Goal: Information Seeking & Learning: Learn about a topic

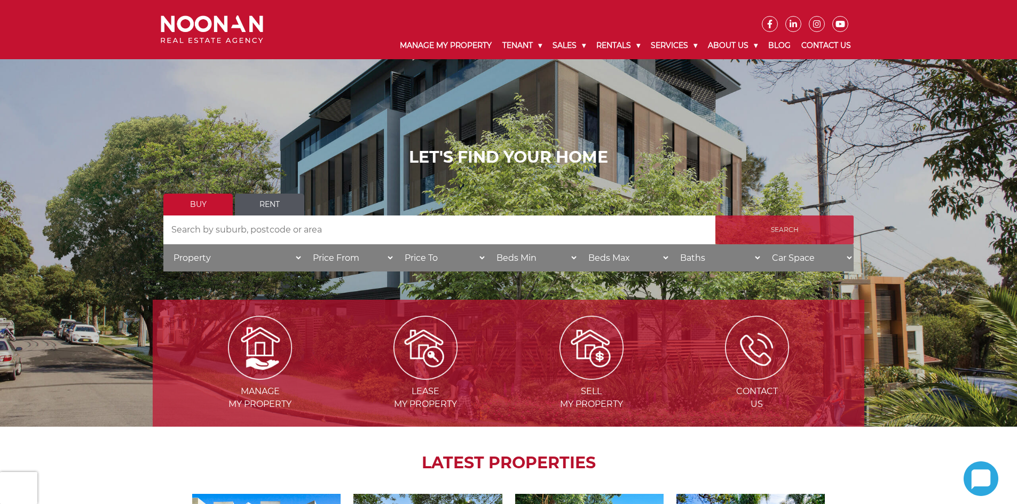
click at [800, 226] on input "Search" at bounding box center [784, 230] width 138 height 29
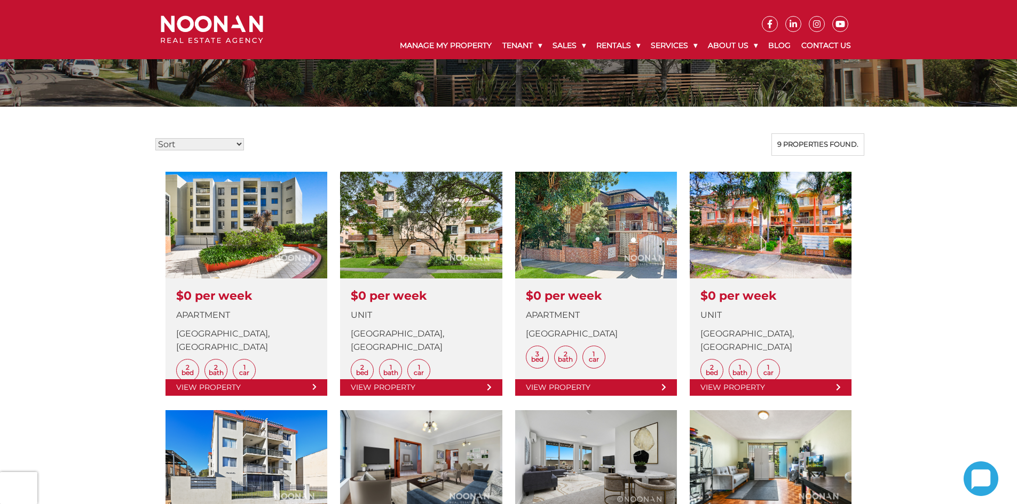
scroll to position [214, 0]
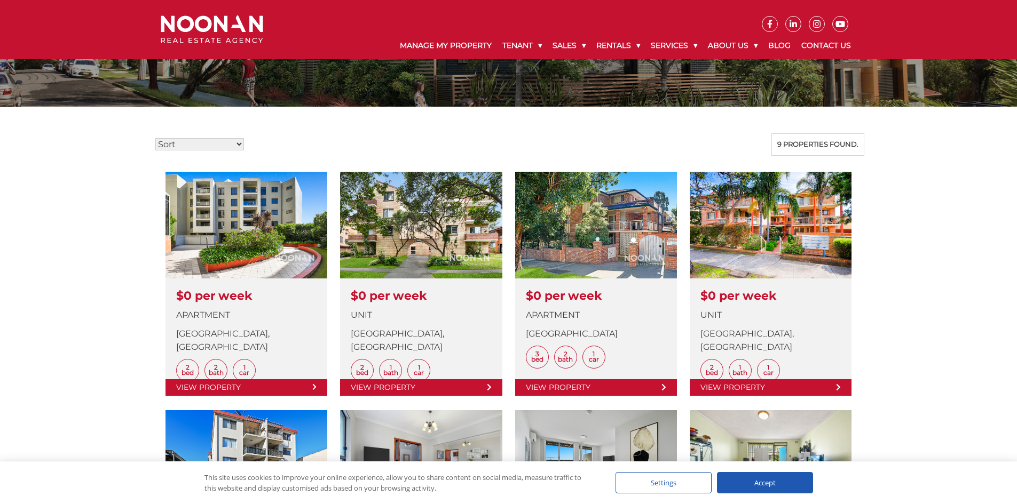
click at [760, 473] on div "Accept" at bounding box center [765, 482] width 96 height 21
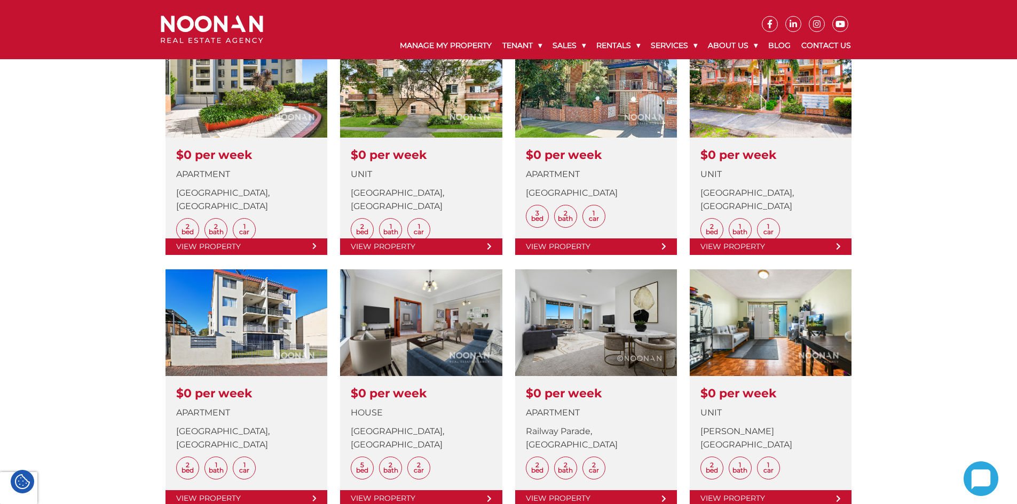
scroll to position [480, 0]
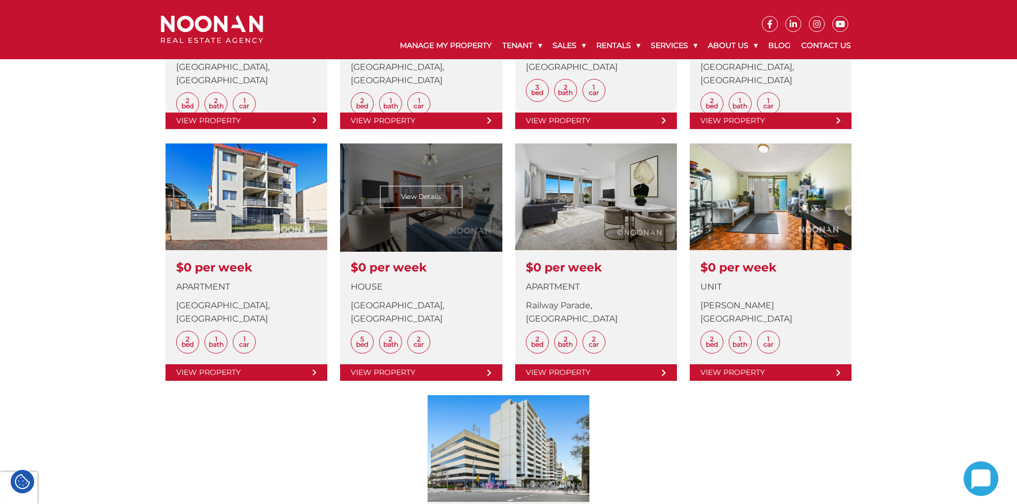
click at [446, 202] on link at bounding box center [421, 263] width 162 height 238
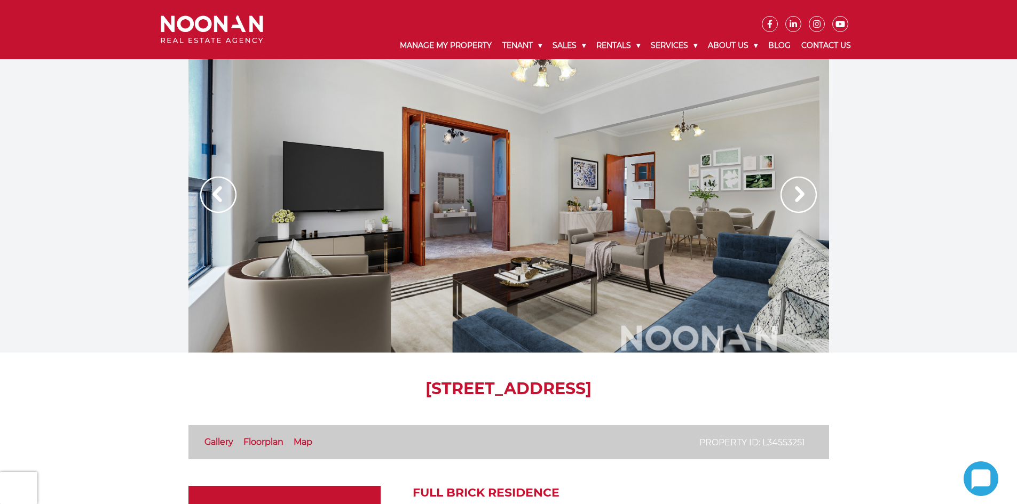
click at [811, 200] on img at bounding box center [798, 195] width 36 height 36
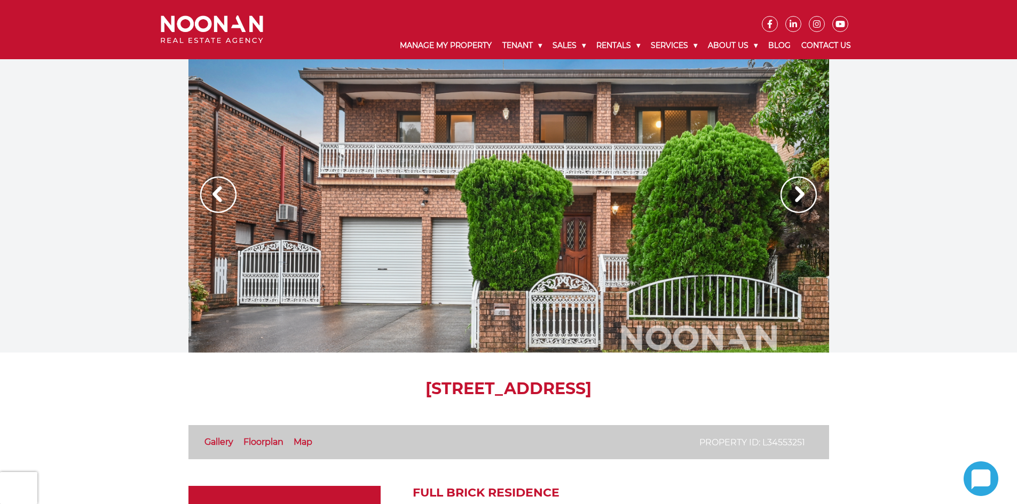
click at [791, 202] on img at bounding box center [798, 195] width 36 height 36
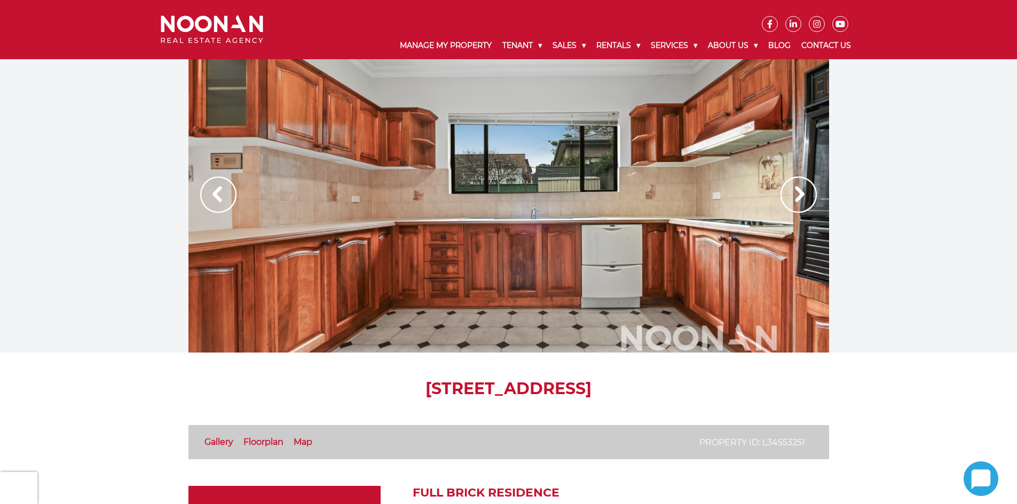
click at [791, 202] on img at bounding box center [798, 195] width 36 height 36
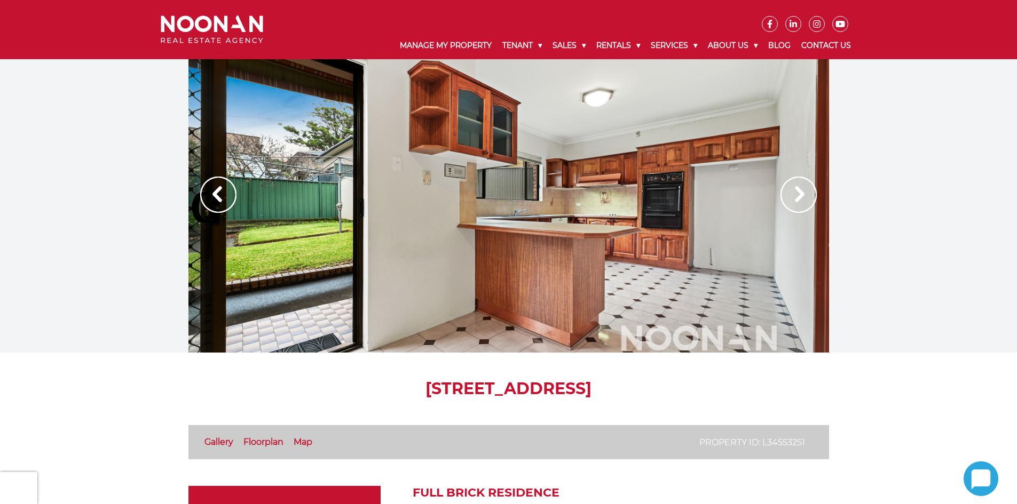
click at [791, 202] on img at bounding box center [798, 195] width 36 height 36
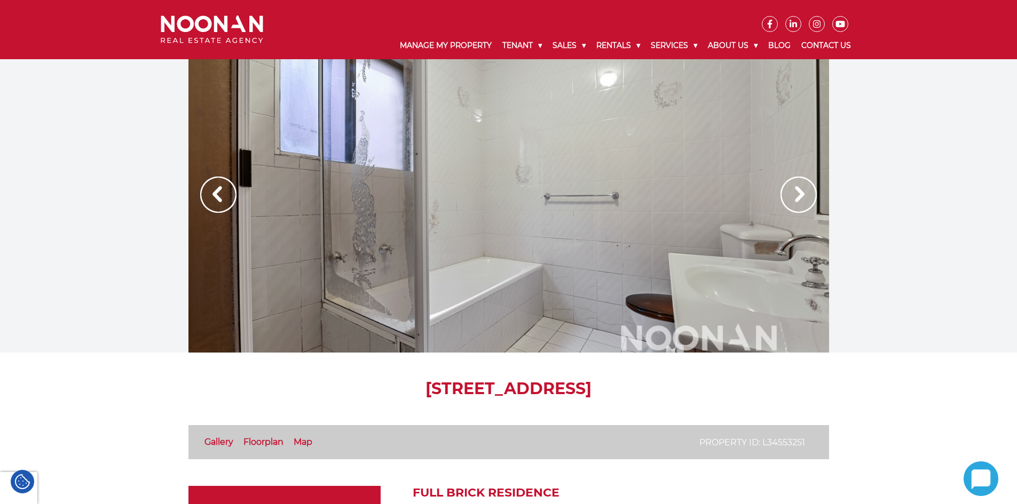
click at [223, 195] on img at bounding box center [218, 195] width 36 height 36
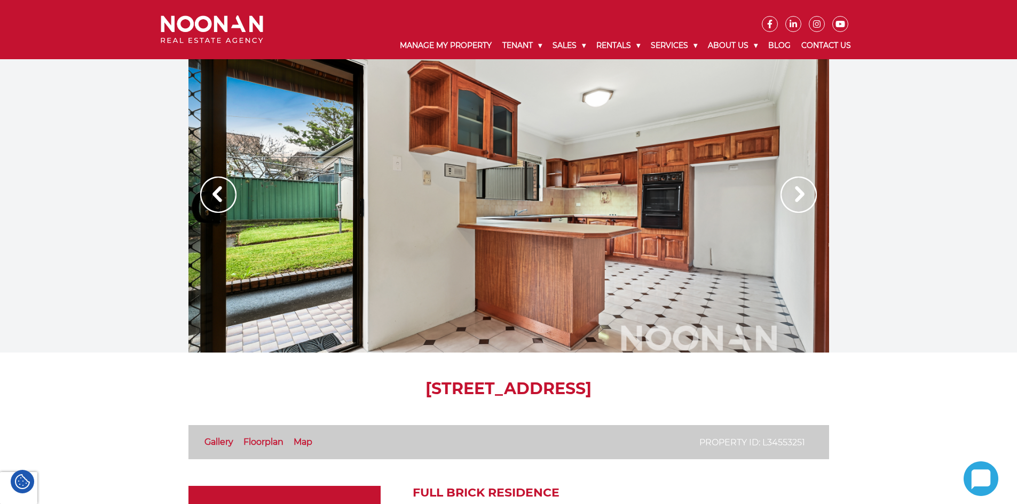
click at [221, 195] on img at bounding box center [218, 195] width 36 height 36
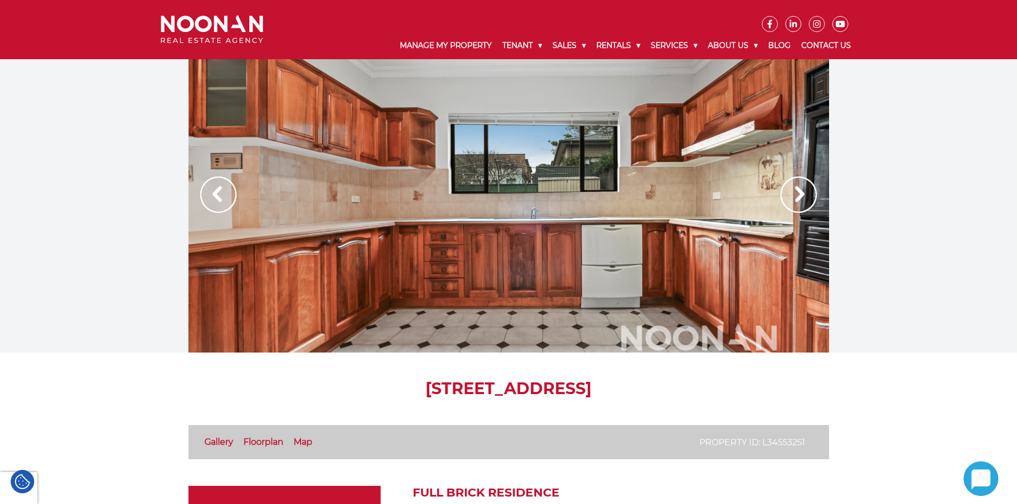
click at [221, 195] on img at bounding box center [218, 195] width 36 height 36
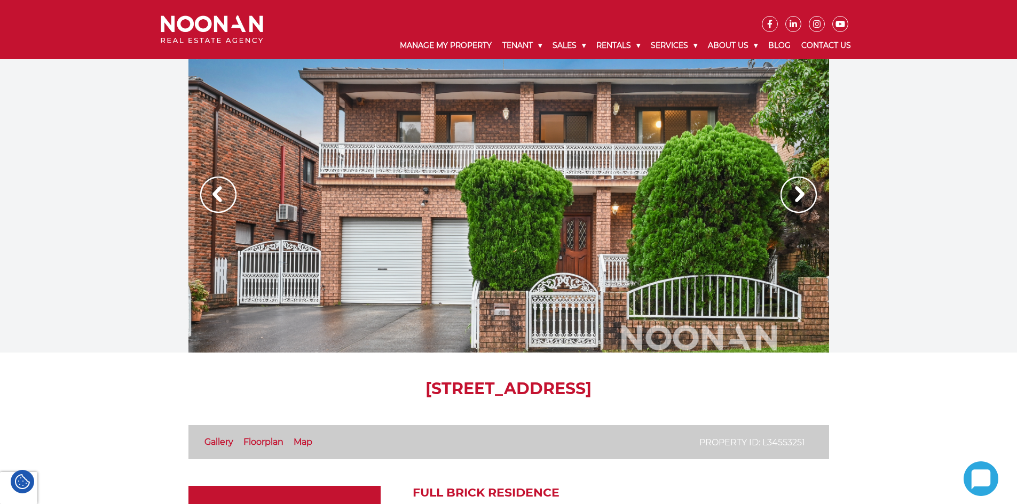
click at [221, 195] on img at bounding box center [218, 195] width 36 height 36
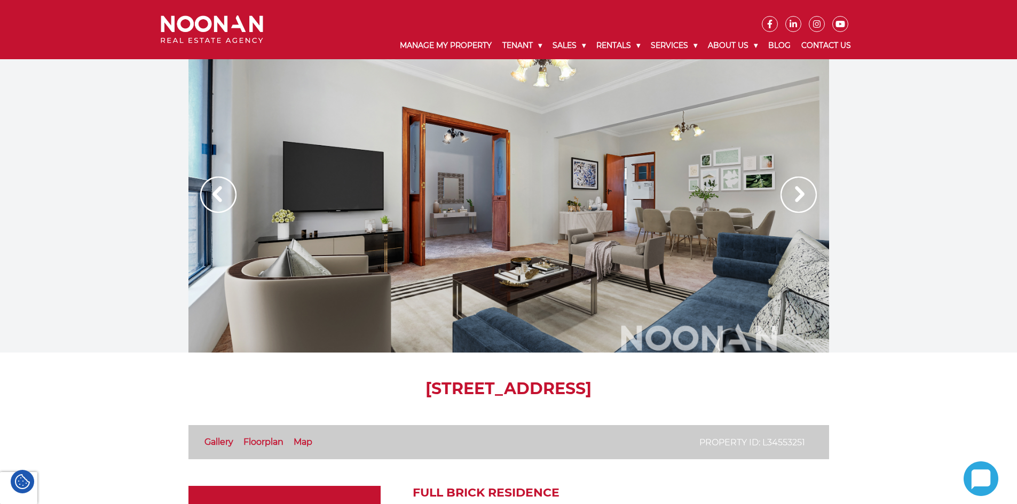
click at [221, 195] on img at bounding box center [218, 195] width 36 height 36
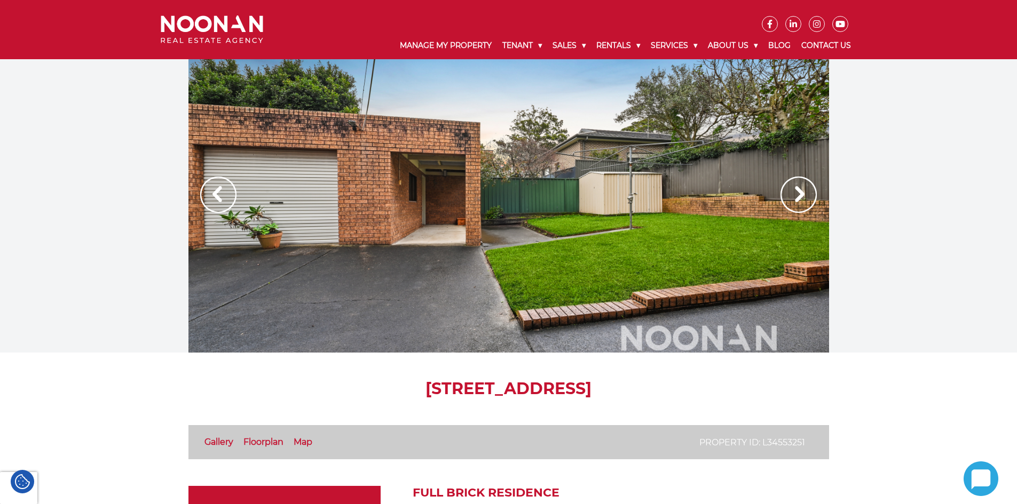
click at [221, 195] on img at bounding box center [218, 195] width 36 height 36
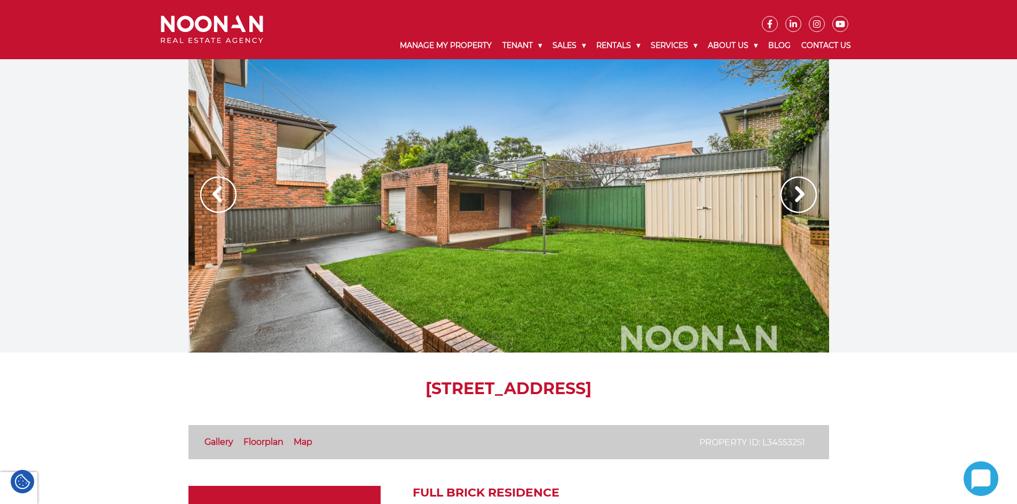
click at [221, 195] on img at bounding box center [218, 195] width 36 height 36
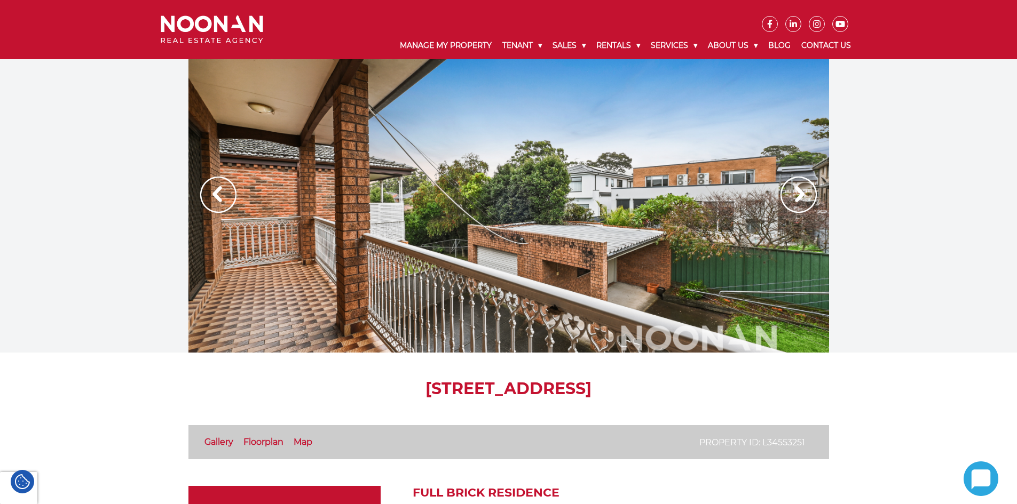
click at [221, 195] on img at bounding box center [218, 195] width 36 height 36
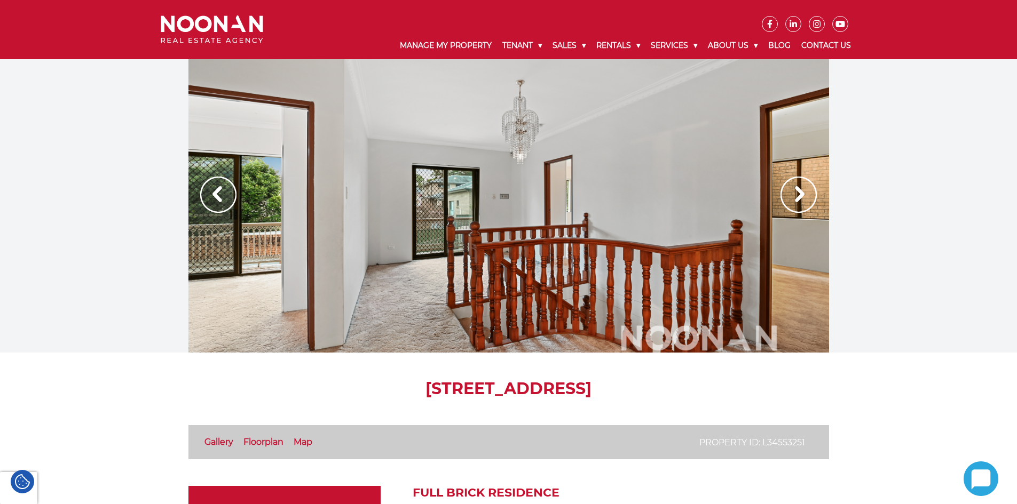
click at [221, 195] on img at bounding box center [218, 195] width 36 height 36
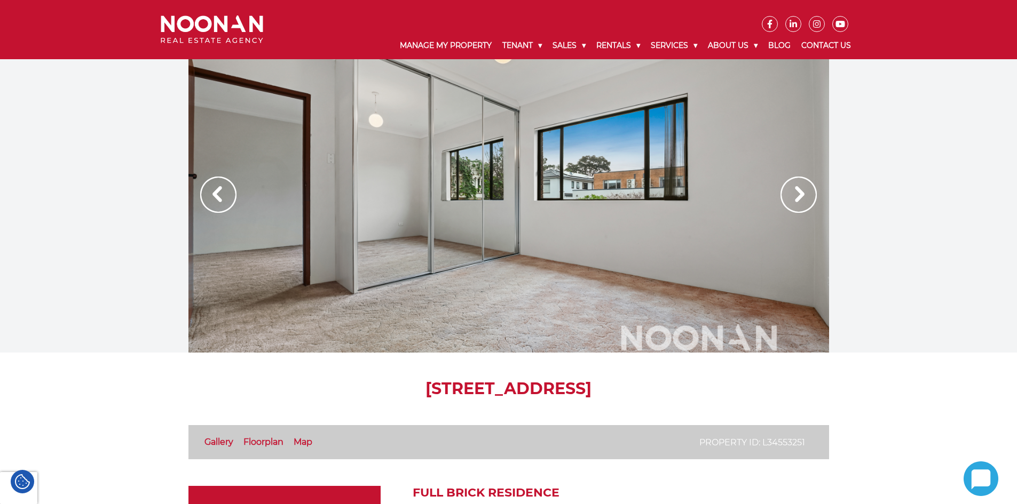
click at [221, 195] on img at bounding box center [218, 195] width 36 height 36
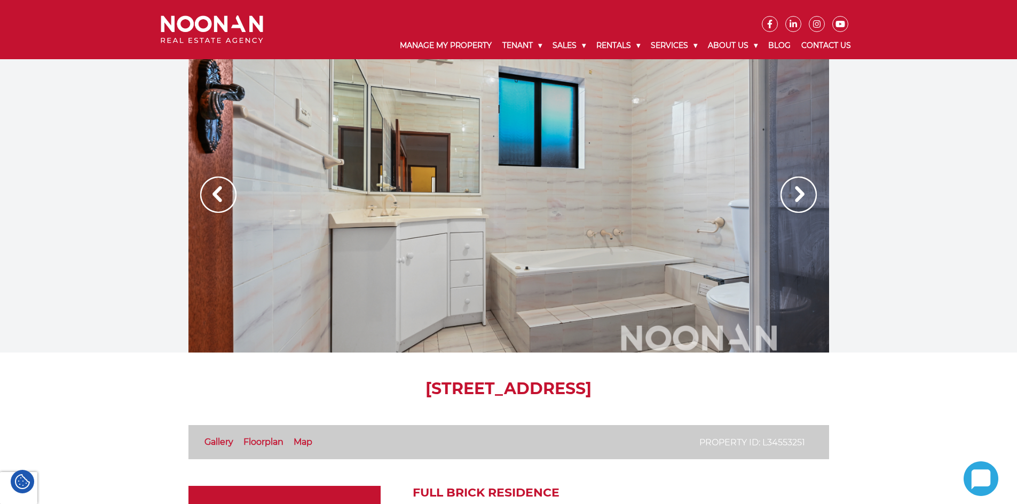
click at [218, 192] on img at bounding box center [218, 195] width 36 height 36
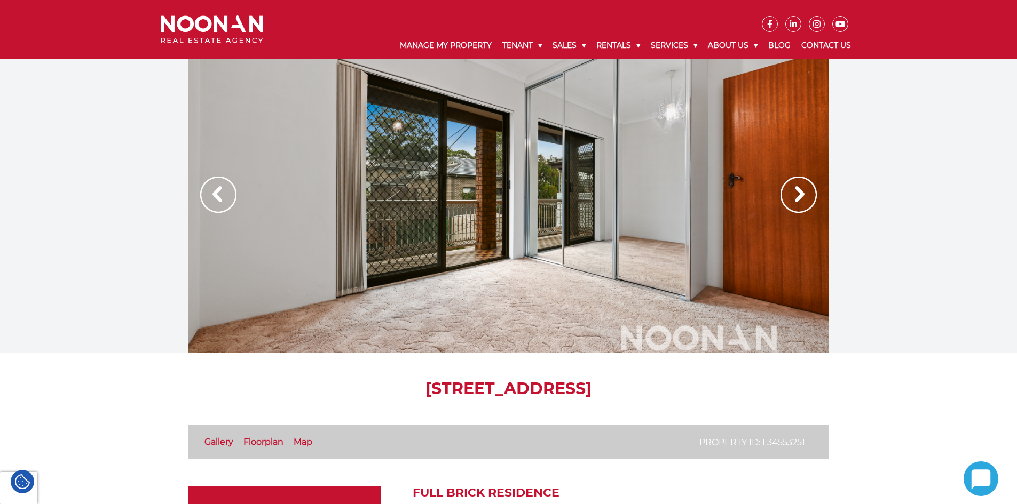
click at [218, 192] on img at bounding box center [218, 195] width 36 height 36
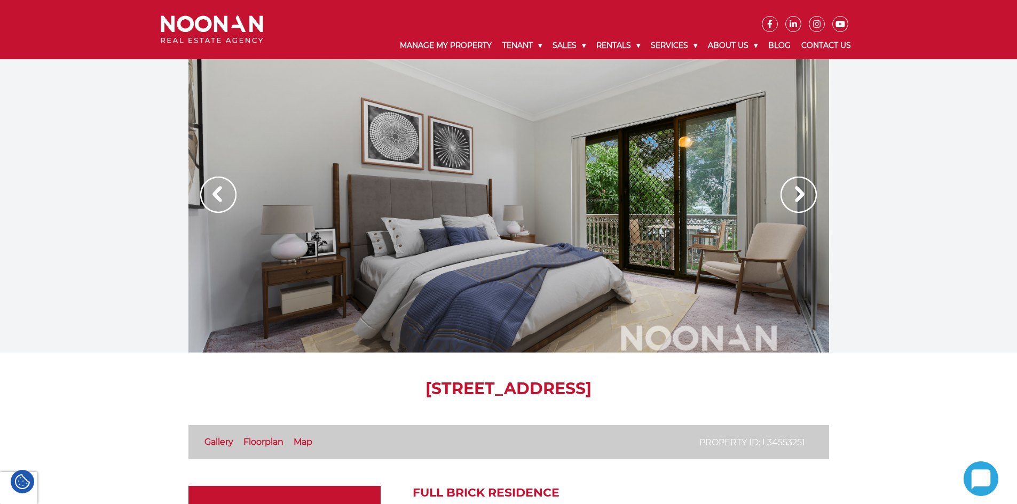
click at [218, 192] on img at bounding box center [218, 195] width 36 height 36
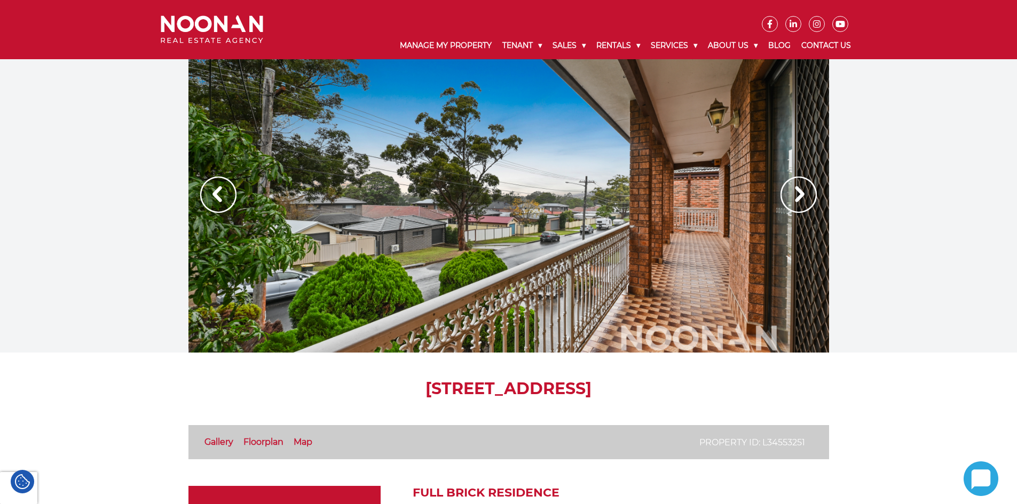
click at [218, 192] on img at bounding box center [218, 195] width 36 height 36
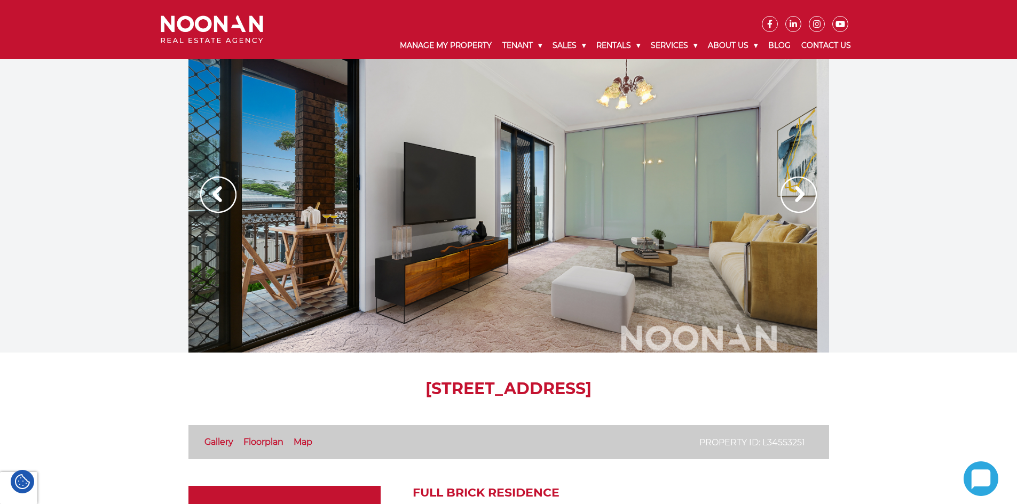
click at [218, 192] on img at bounding box center [218, 195] width 36 height 36
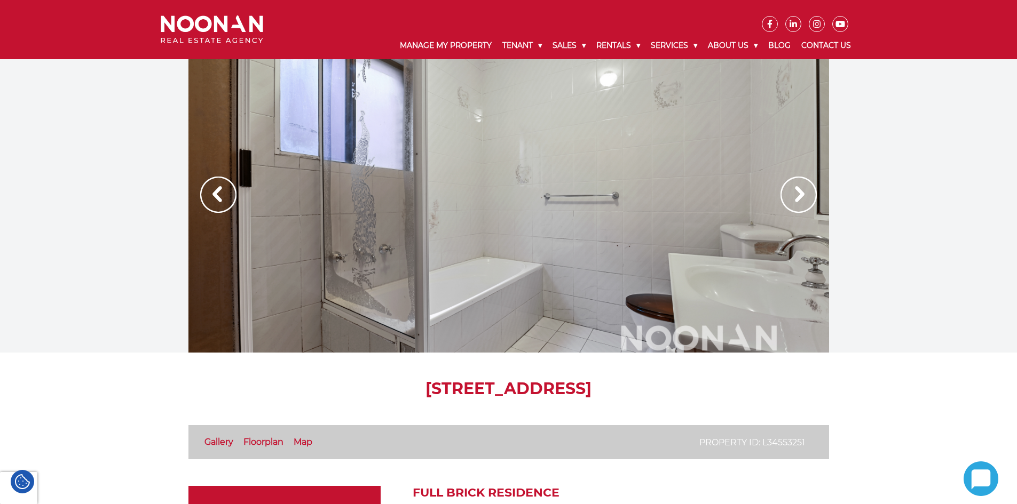
click at [218, 192] on img at bounding box center [218, 195] width 36 height 36
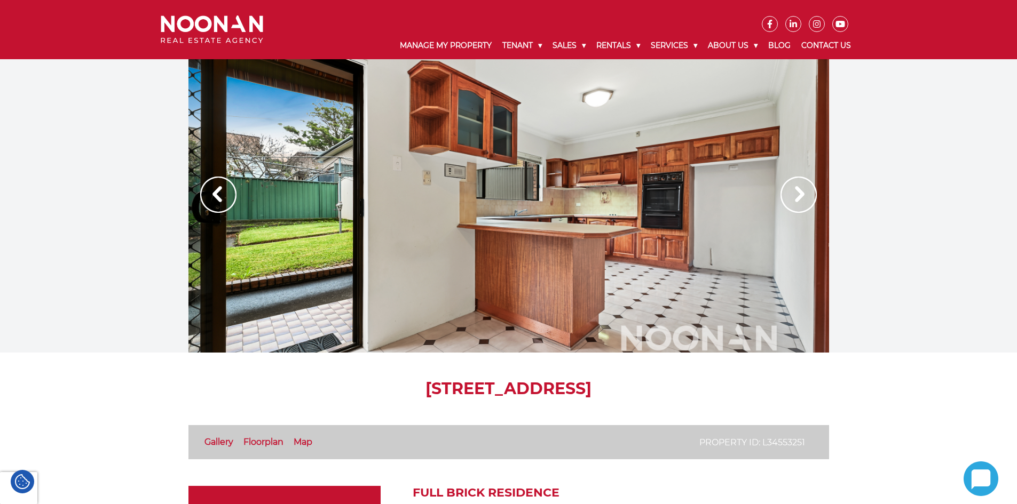
click at [215, 186] on img at bounding box center [218, 195] width 36 height 36
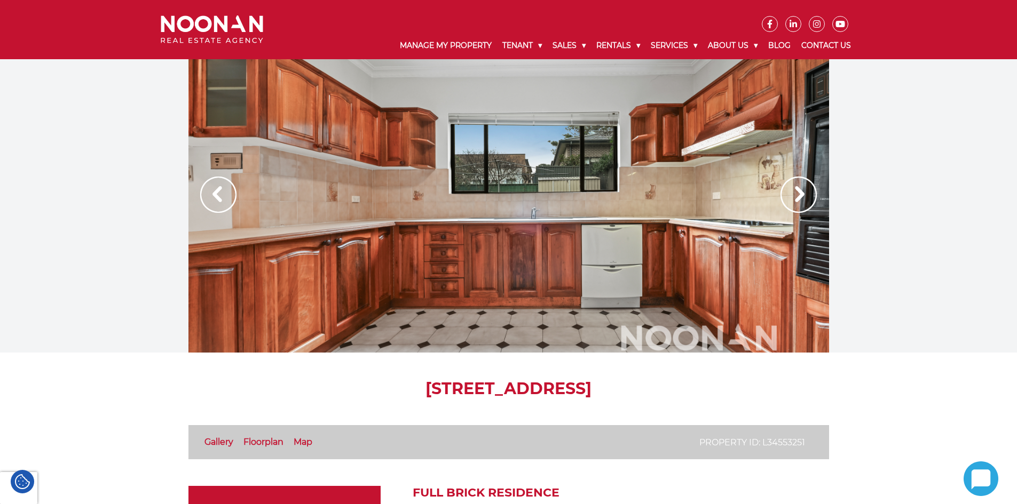
click at [425, 382] on h1 "41 Breakwell Street, MORTDALE NSW 2223" at bounding box center [508, 389] width 641 height 19
copy div "41 Breakwell Street, MORTDALE NSW 2223"
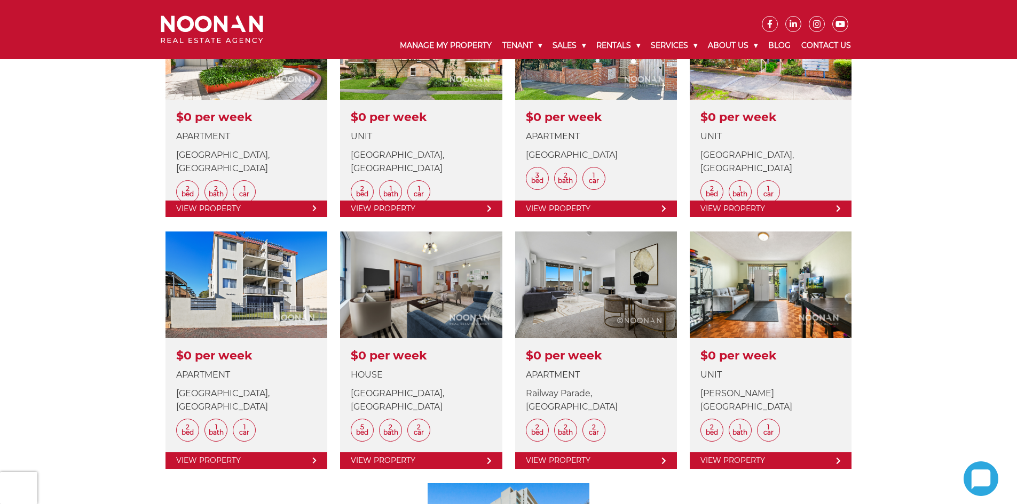
scroll to position [214, 0]
